Goal: Navigation & Orientation: Find specific page/section

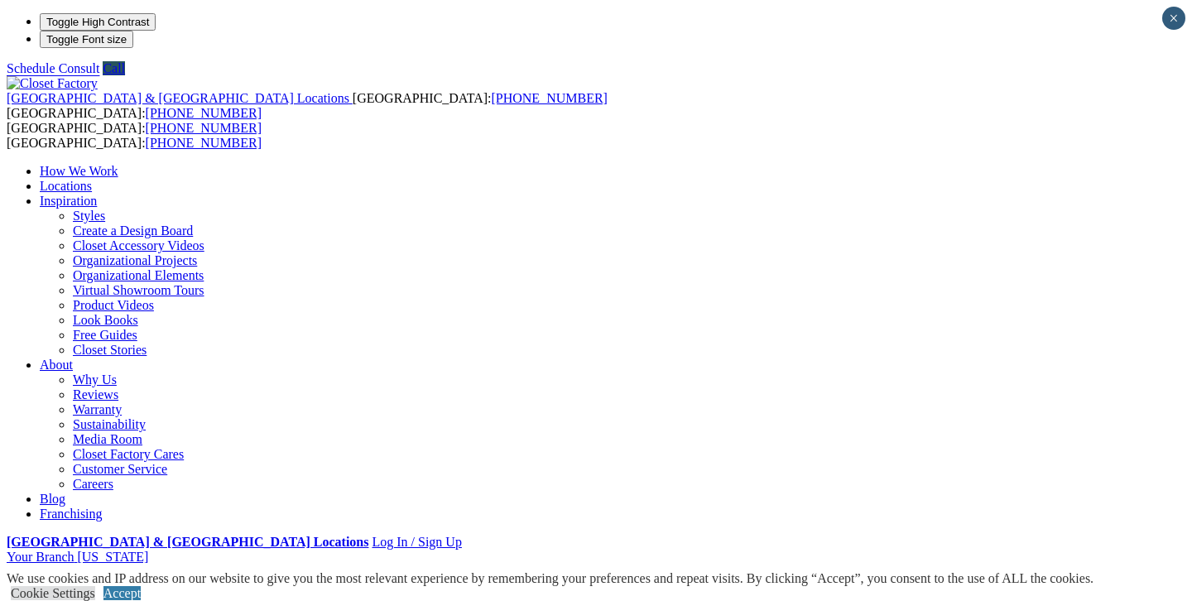
click at [92, 179] on link "Locations" at bounding box center [66, 186] width 52 height 14
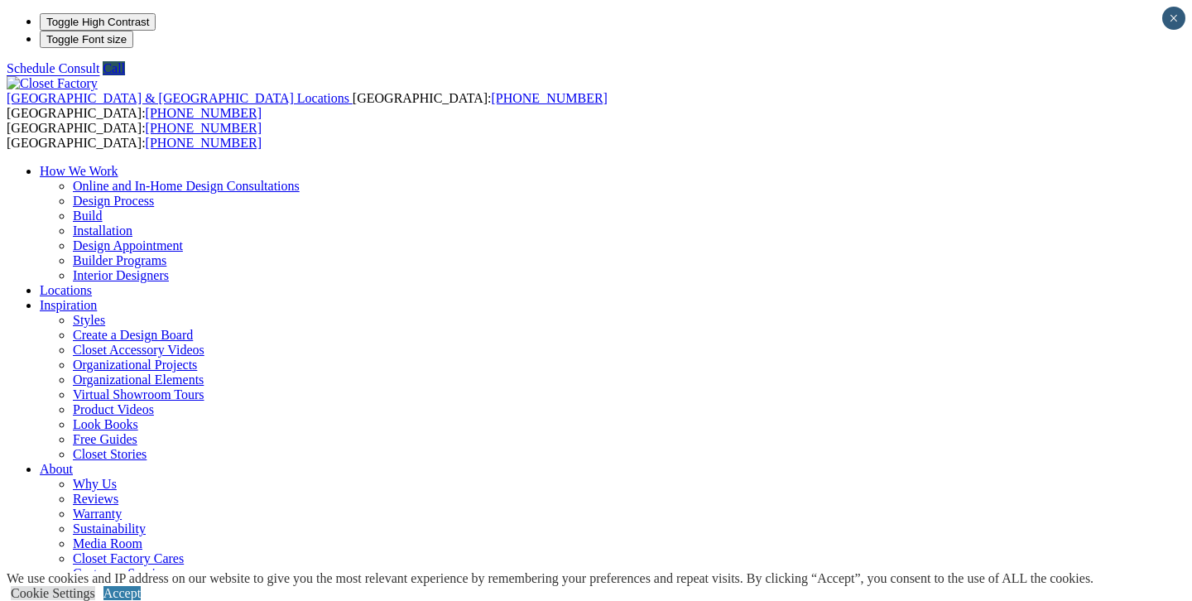
type input "*****"
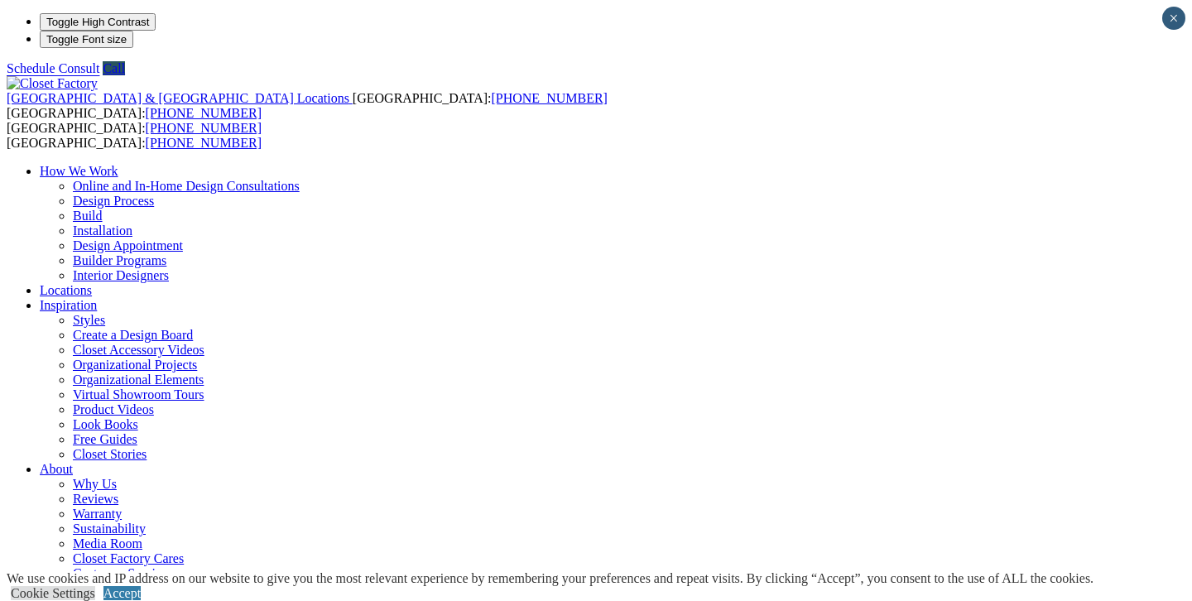
click at [141, 586] on link "Accept" at bounding box center [121, 593] width 37 height 14
